Goal: Information Seeking & Learning: Learn about a topic

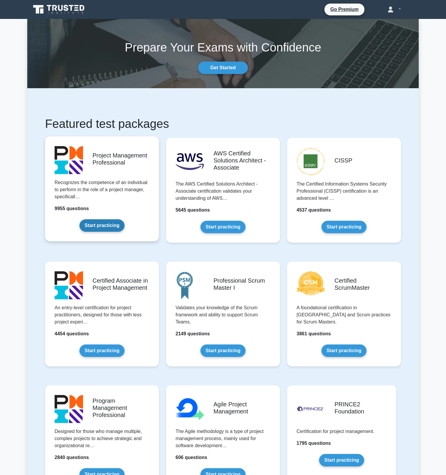
click at [113, 219] on link "Start practicing" at bounding box center [101, 225] width 45 height 12
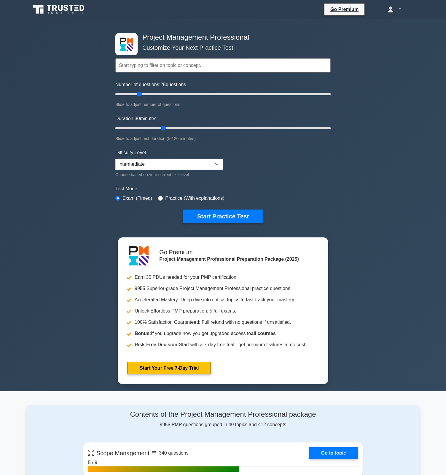
click at [182, 68] on input "text" at bounding box center [222, 65] width 215 height 14
type input "s"
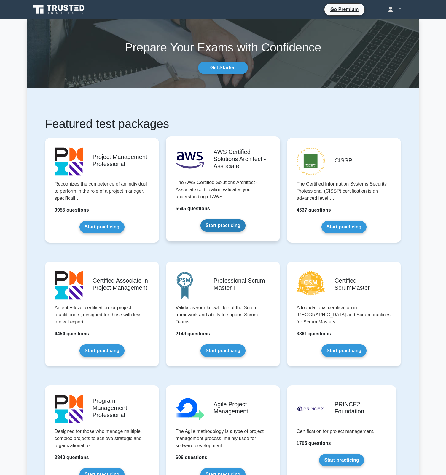
click at [215, 219] on link "Start practicing" at bounding box center [222, 225] width 45 height 12
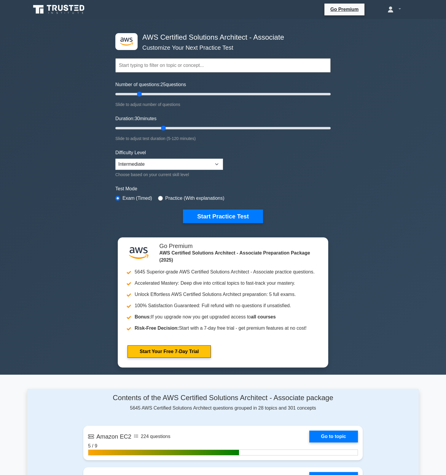
click at [170, 62] on input "text" at bounding box center [222, 65] width 215 height 14
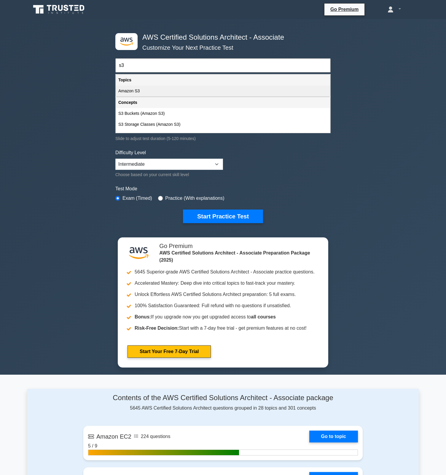
click at [140, 92] on div "Amazon S3" at bounding box center [223, 91] width 214 height 11
type input "Amazon S3"
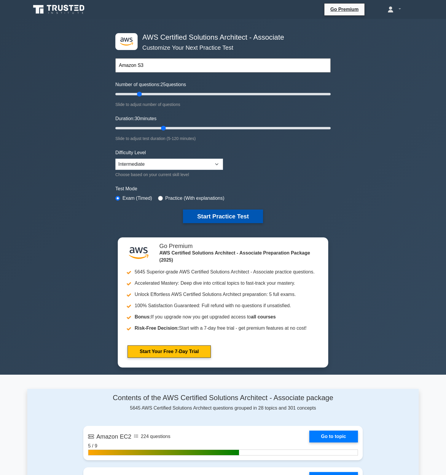
click at [227, 215] on button "Start Practice Test" at bounding box center [223, 217] width 80 height 14
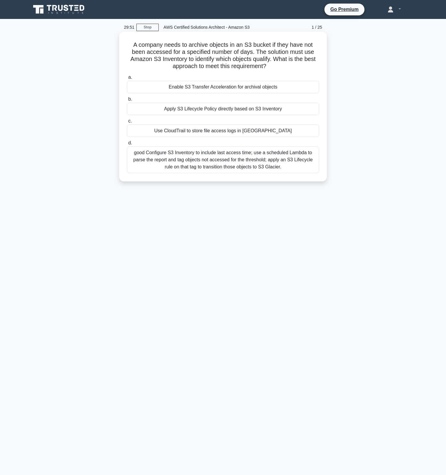
click at [222, 86] on div "Enable S3 Transfer Acceleration for archival objects" at bounding box center [223, 87] width 192 height 12
click at [127, 79] on input "a. Enable S3 Transfer Acceleration for archival objects" at bounding box center [127, 78] width 0 height 4
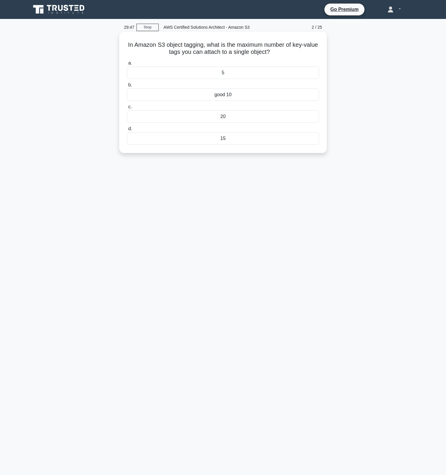
click at [229, 98] on div "good 10" at bounding box center [223, 95] width 192 height 12
click at [127, 87] on input "b. good 10" at bounding box center [127, 85] width 0 height 4
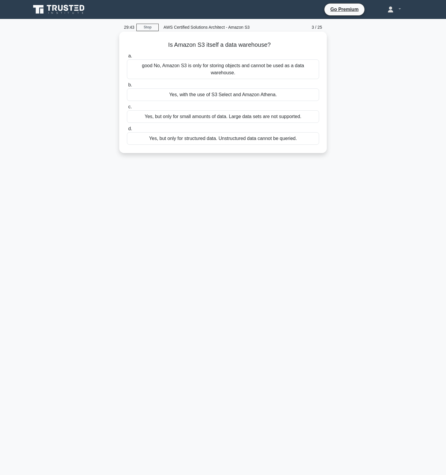
click at [232, 75] on div "good No, Amazon S3 is only for storing objects and cannot be used as a data war…" at bounding box center [223, 70] width 192 height 20
click at [127, 58] on input "a. good No, Amazon S3 is only for storing objects and cannot be used as a data …" at bounding box center [127, 56] width 0 height 4
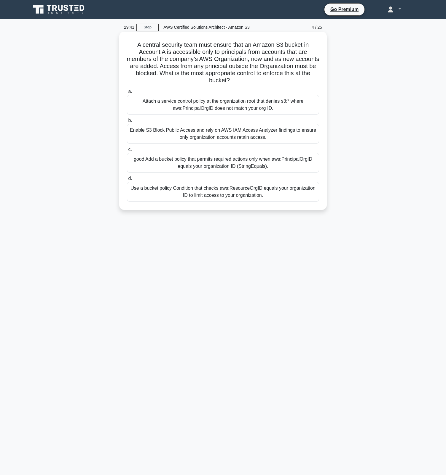
click at [232, 161] on div "good Add a bucket policy that permits required actions only when aws:PrincipalO…" at bounding box center [223, 163] width 192 height 20
click at [127, 152] on input "c. good Add a bucket policy that permits required actions only when aws:Princip…" at bounding box center [127, 150] width 0 height 4
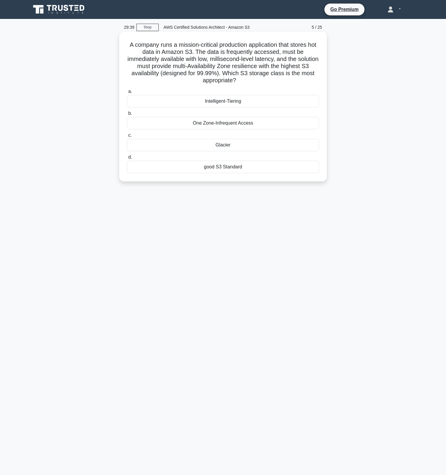
click at [232, 100] on div "Intelligent-Tiering" at bounding box center [223, 101] width 192 height 12
click at [127, 94] on input "a. Intelligent-Tiering" at bounding box center [127, 92] width 0 height 4
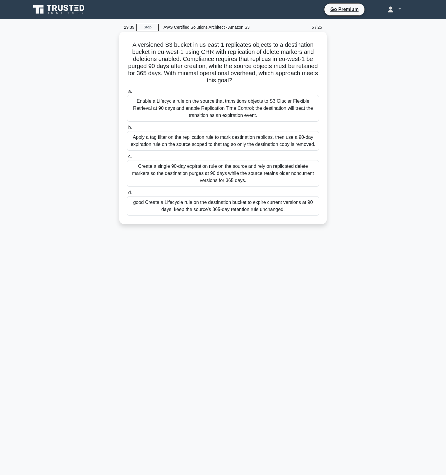
click at [232, 100] on div "Enable a Lifecycle rule on the source that transitions objects to S3 Glacier Fl…" at bounding box center [223, 108] width 192 height 27
click at [127, 94] on input "a. Enable a Lifecycle rule on the source that transitions objects to S3 Glacier…" at bounding box center [127, 92] width 0 height 4
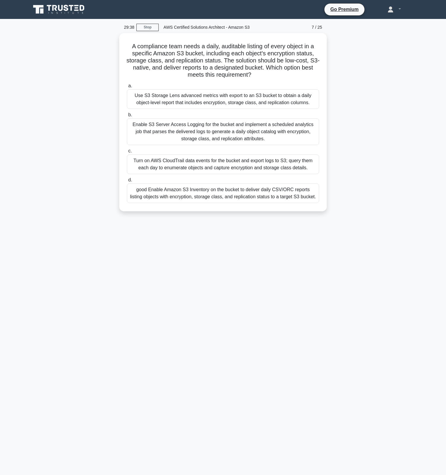
click at [232, 100] on div "Use S3 Storage Lens advanced metrics with export to an S3 bucket to obtain a da…" at bounding box center [223, 99] width 192 height 20
click at [127, 88] on input "a. Use S3 Storage Lens advanced metrics with export to an S3 bucket to obtain a…" at bounding box center [127, 86] width 0 height 4
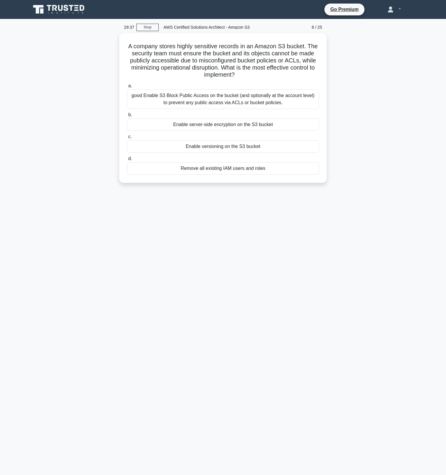
click at [232, 100] on div "good Enable S3 Block Public Access on the bucket (and optionally at the account…" at bounding box center [223, 99] width 192 height 20
click at [127, 88] on input "a. good Enable S3 Block Public Access on the bucket (and optionally at the acco…" at bounding box center [127, 86] width 0 height 4
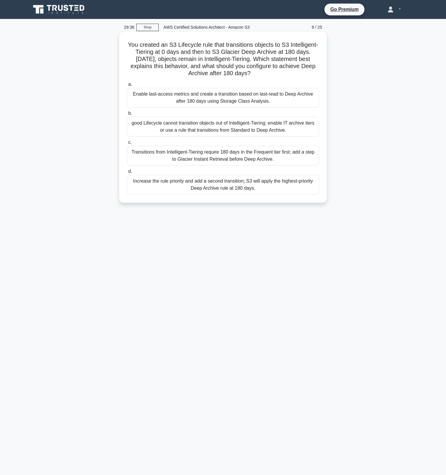
click at [233, 98] on div "Enable last-access metrics and create a transition based on last-read to Deep A…" at bounding box center [223, 98] width 192 height 20
click at [127, 86] on input "a. Enable last-access metrics and create a transition based on last-read to Dee…" at bounding box center [127, 85] width 0 height 4
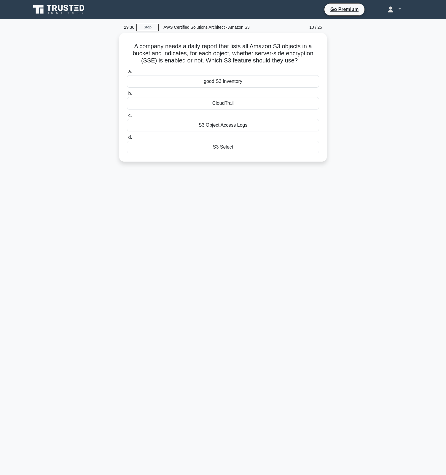
click at [233, 98] on div "CloudTrail" at bounding box center [223, 103] width 192 height 12
click at [127, 96] on input "b. CloudTrail" at bounding box center [127, 94] width 0 height 4
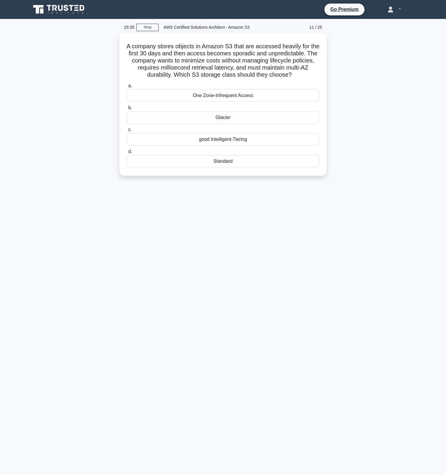
click at [233, 98] on div "One Zone-Infrequent Access" at bounding box center [223, 95] width 192 height 12
click at [127, 88] on input "a. One Zone-Infrequent Access" at bounding box center [127, 86] width 0 height 4
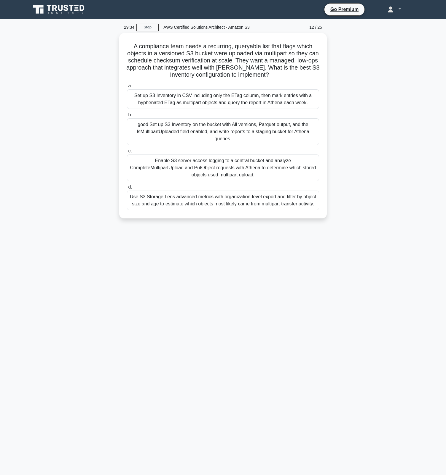
click at [233, 98] on div "Set up S3 Inventory in CSV including only the ETag column, then mark entries wi…" at bounding box center [223, 99] width 192 height 20
click at [127, 88] on input "a. Set up S3 Inventory in CSV including only the ETag column, then mark entries…" at bounding box center [127, 86] width 0 height 4
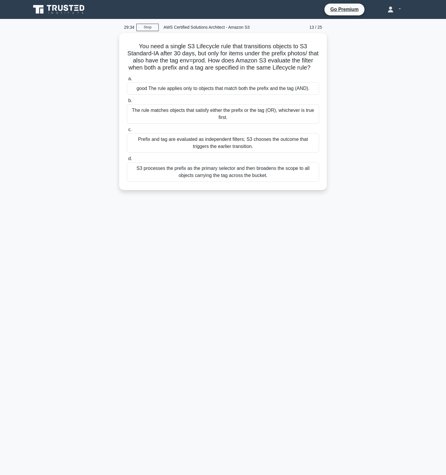
click at [233, 98] on label "b. The rule matches objects that satisfy either the prefix or the tag (OR), whi…" at bounding box center [223, 110] width 192 height 27
click at [127, 99] on input "b. The rule matches objects that satisfy either the prefix or the tag (OR), whi…" at bounding box center [127, 101] width 0 height 4
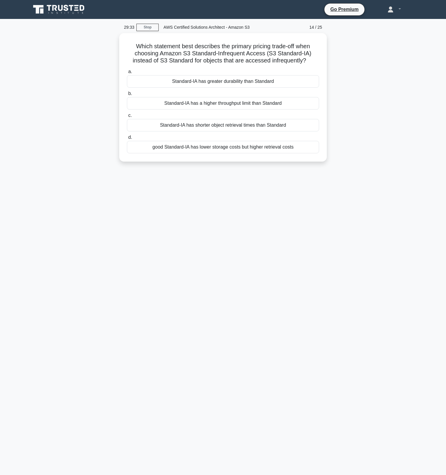
click at [233, 98] on div "Standard-IA has a higher throughput limit than Standard" at bounding box center [223, 103] width 192 height 12
click at [127, 96] on input "b. Standard-IA has a higher throughput limit than Standard" at bounding box center [127, 94] width 0 height 4
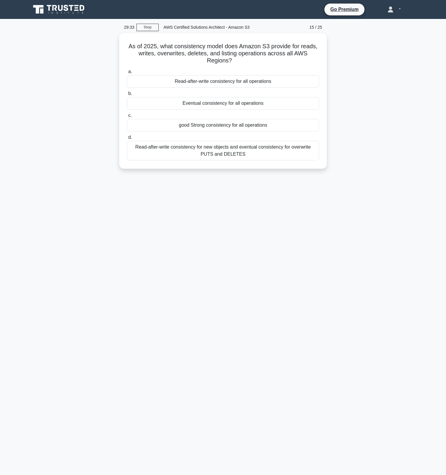
click at [233, 98] on div "Eventual consistency for all operations" at bounding box center [223, 103] width 192 height 12
click at [127, 96] on input "b. Eventual consistency for all operations" at bounding box center [127, 94] width 0 height 4
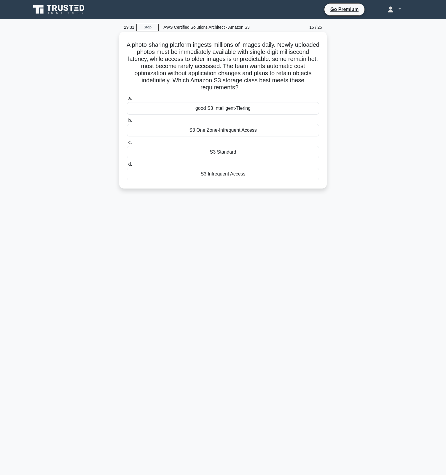
click at [227, 108] on div "good S3 Intelligent-Tiering" at bounding box center [223, 108] width 192 height 12
click at [127, 101] on input "a. good S3 Intelligent-Tiering" at bounding box center [127, 99] width 0 height 4
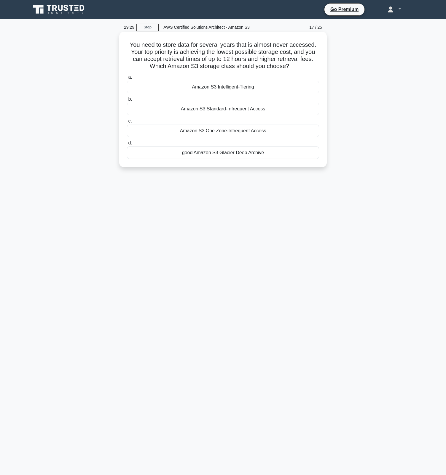
click at [221, 156] on div "good Amazon S3 Glacier Deep Archive" at bounding box center [223, 153] width 192 height 12
click at [127, 145] on input "d. good Amazon S3 Glacier Deep Archive" at bounding box center [127, 143] width 0 height 4
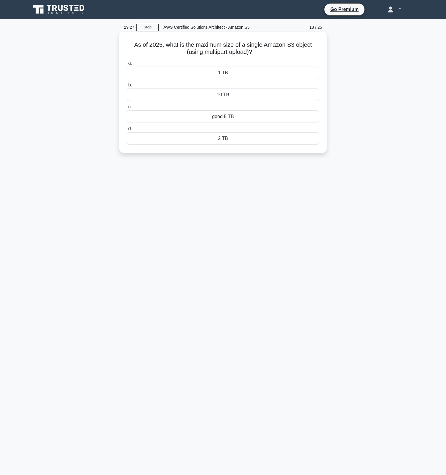
click at [227, 119] on div "good 5 TB" at bounding box center [223, 116] width 192 height 12
click at [127, 109] on input "c. good 5 TB" at bounding box center [127, 107] width 0 height 4
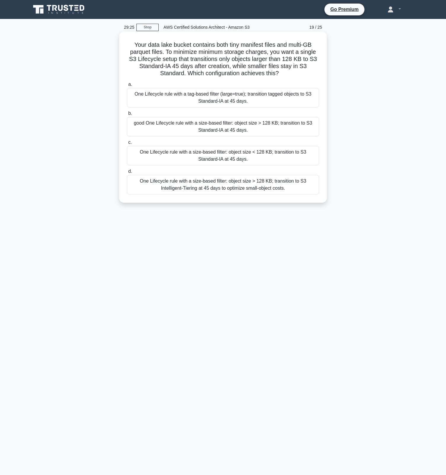
click at [221, 121] on div "good One Lifecycle rule with a size-based filter: object size > 128 KB; transit…" at bounding box center [223, 127] width 192 height 20
click at [127, 116] on input "b. good One Lifecycle rule with a size-based filter: object size > 128 KB; tran…" at bounding box center [127, 114] width 0 height 4
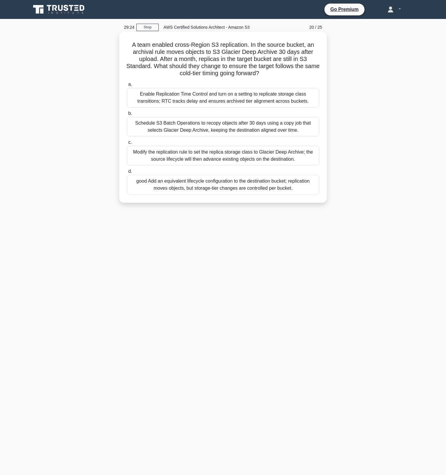
click at [219, 186] on div "good Add an equivalent lifecycle configuration to the destination bucket; repli…" at bounding box center [223, 185] width 192 height 20
click at [127, 174] on input "d. good Add an equivalent lifecycle configuration to the destination bucket; re…" at bounding box center [127, 172] width 0 height 4
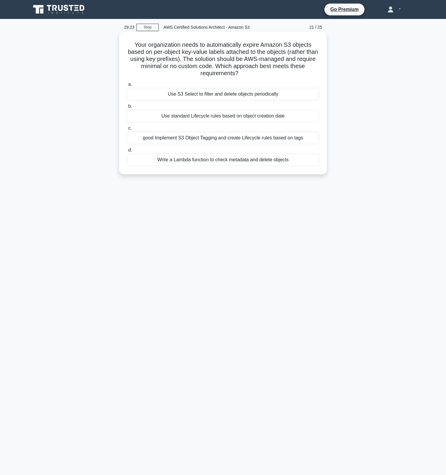
click at [220, 132] on div "good Implement S3 Object Tagging and create Lifecycle rules based on tags" at bounding box center [223, 138] width 192 height 12
click at [127, 127] on input "c. good Implement S3 Object Tagging and create Lifecycle rules based on tags" at bounding box center [127, 128] width 0 height 4
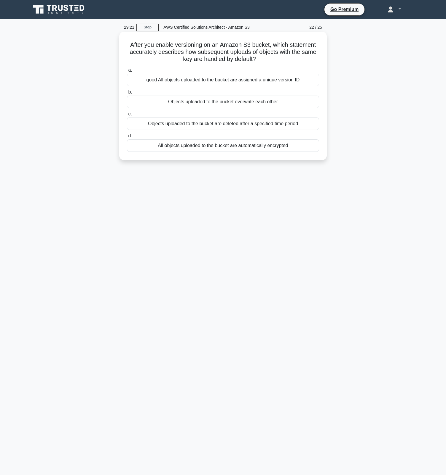
click at [219, 83] on div "good All objects uploaded to the bucket are assigned a unique version ID" at bounding box center [223, 80] width 192 height 12
click at [127, 72] on input "a. good All objects uploaded to the bucket are assigned a unique version ID" at bounding box center [127, 70] width 0 height 4
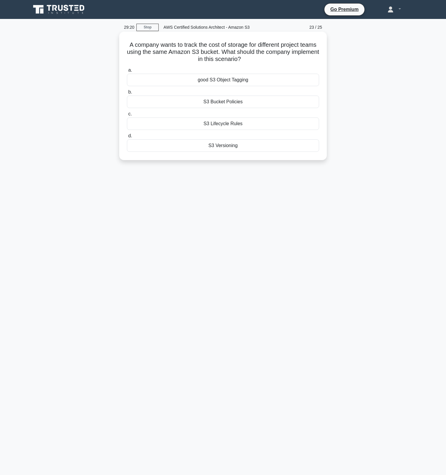
click at [221, 79] on div "good S3 Object Tagging" at bounding box center [223, 80] width 192 height 12
click at [127, 72] on input "a. good S3 Object Tagging" at bounding box center [127, 70] width 0 height 4
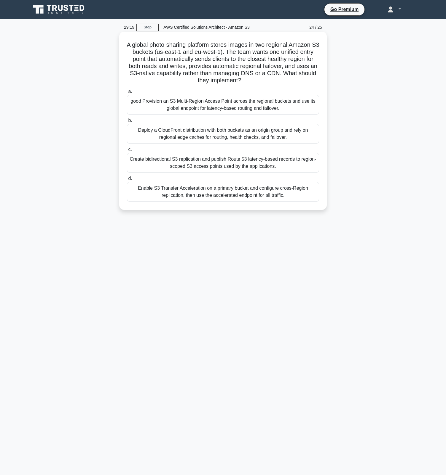
click at [221, 104] on div "good Provision an S3 Multi-Region Access Point across the regional buckets and …" at bounding box center [223, 105] width 192 height 20
click at [127, 94] on input "a. good Provision an S3 Multi-Region Access Point across the regional buckets a…" at bounding box center [127, 92] width 0 height 4
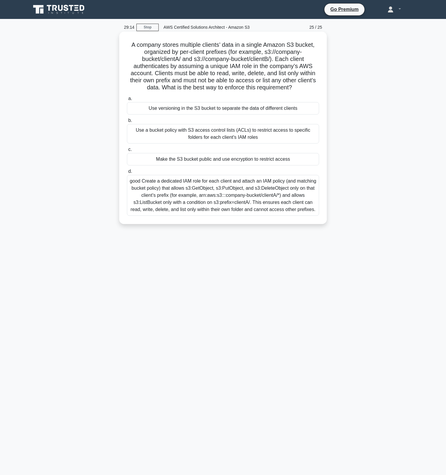
click at [222, 195] on div "good Create a dedicated IAM role for each client and attach an IAM policy (and …" at bounding box center [223, 195] width 192 height 41
click at [127, 174] on input "d. good Create a dedicated IAM role for each client and attach an IAM policy (a…" at bounding box center [127, 172] width 0 height 4
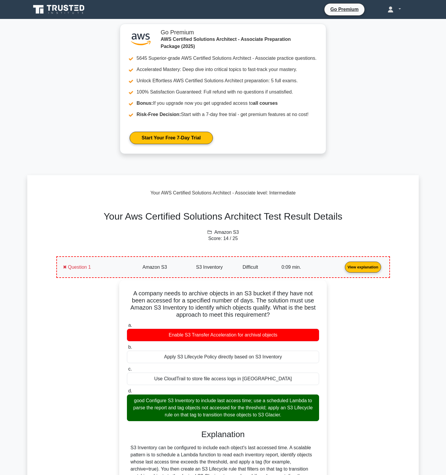
click at [397, 11] on link at bounding box center [394, 9] width 42 height 12
click at [390, 21] on link "Profile" at bounding box center [396, 22] width 47 height 9
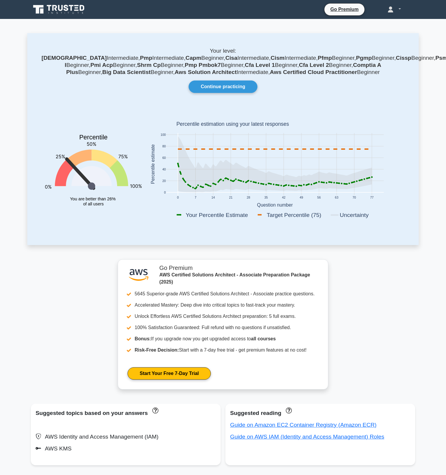
click at [400, 9] on link at bounding box center [394, 9] width 42 height 12
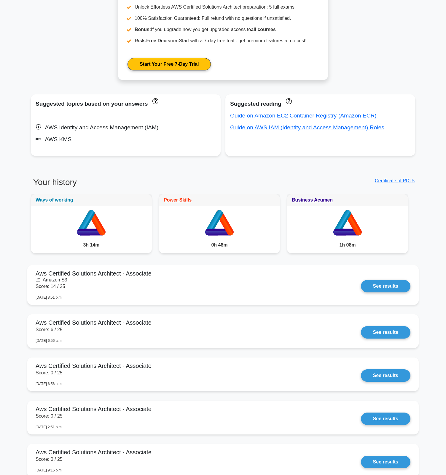
scroll to position [335, 0]
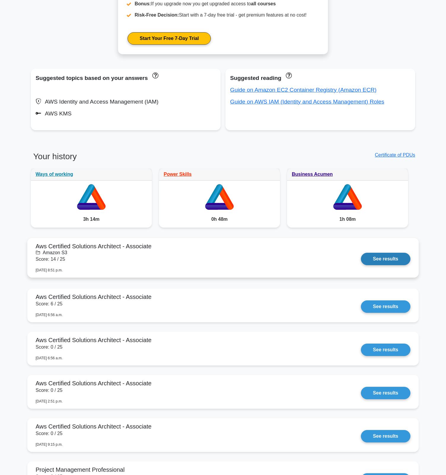
click at [378, 258] on link "See results" at bounding box center [384, 259] width 49 height 12
